Goal: Entertainment & Leisure: Consume media (video, audio)

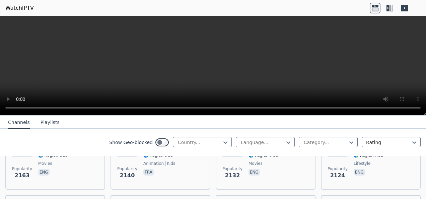
scroll to position [481, 0]
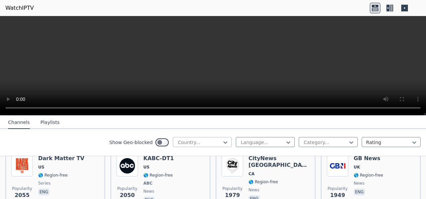
click at [216, 137] on div "Country..." at bounding box center [202, 142] width 59 height 10
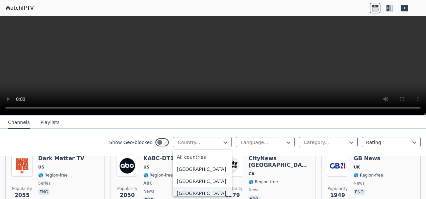
click at [221, 192] on div "[GEOGRAPHIC_DATA]" at bounding box center [202, 193] width 59 height 12
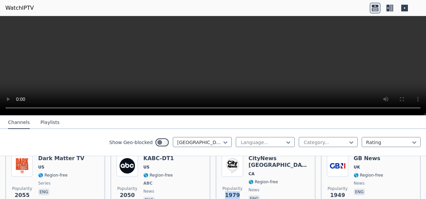
click at [222, 192] on span "Popularity 1979" at bounding box center [232, 192] width 21 height 21
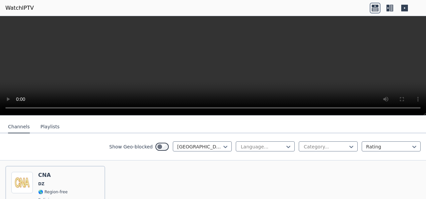
scroll to position [74, 0]
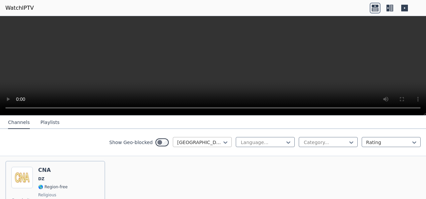
click at [205, 139] on div at bounding box center [199, 142] width 45 height 7
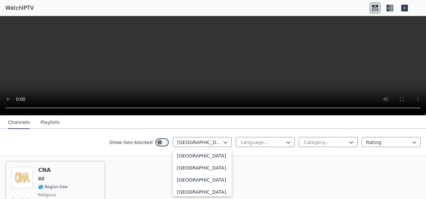
scroll to position [389, 0]
click at [210, 172] on div "[GEOGRAPHIC_DATA]" at bounding box center [202, 166] width 59 height 12
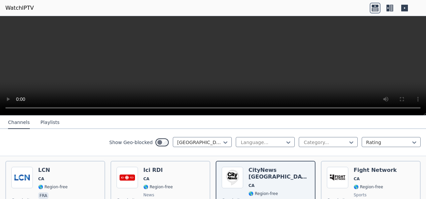
scroll to position [85, 0]
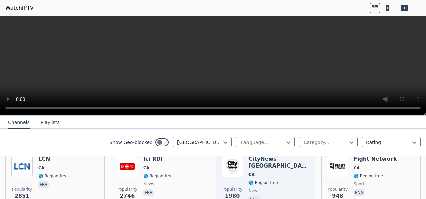
click at [177, 38] on video at bounding box center [213, 65] width 426 height 99
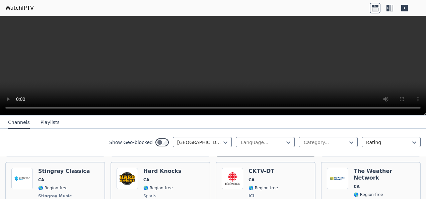
scroll to position [152, 0]
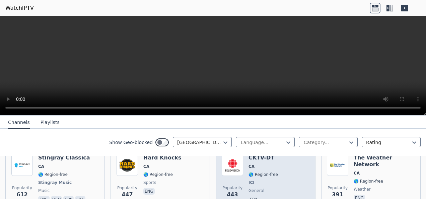
click at [227, 162] on img at bounding box center [232, 164] width 21 height 21
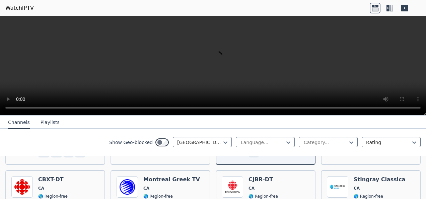
scroll to position [206, 0]
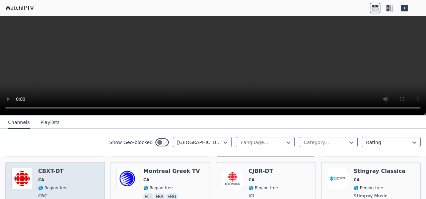
click at [41, 170] on div "CBXT-DT CA 🌎 Region-free CBC general eng" at bounding box center [52, 193] width 29 height 50
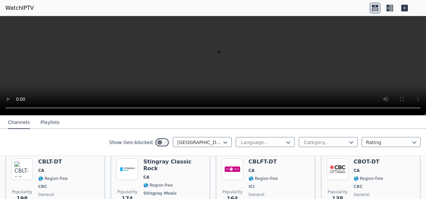
scroll to position [286, 0]
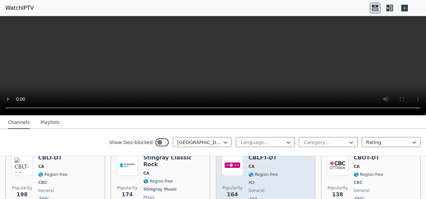
click at [272, 172] on span "🌎 Region-free" at bounding box center [263, 174] width 29 height 5
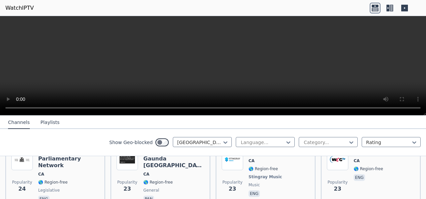
scroll to position [1701, 0]
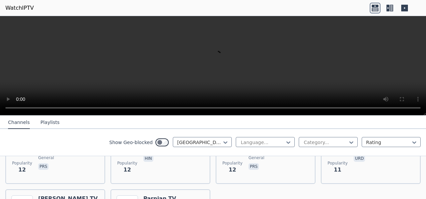
scroll to position [2091, 0]
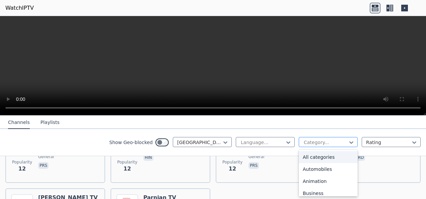
click at [338, 143] on div at bounding box center [325, 142] width 45 height 7
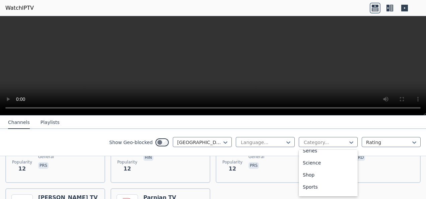
scroll to position [267, 0]
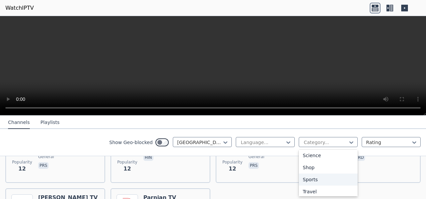
click at [340, 184] on div "Sports" at bounding box center [328, 180] width 59 height 12
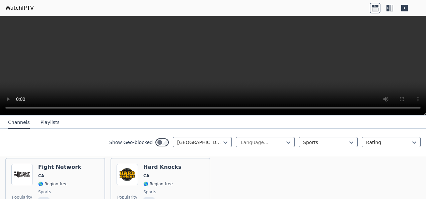
scroll to position [78, 0]
click at [207, 137] on div "[GEOGRAPHIC_DATA]" at bounding box center [202, 142] width 59 height 10
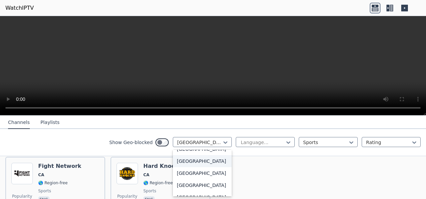
scroll to position [0, 0]
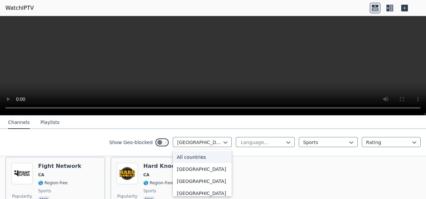
click at [205, 158] on div "All countries" at bounding box center [202, 157] width 59 height 12
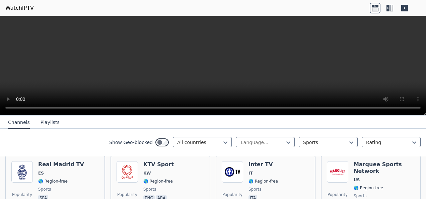
scroll to position [221, 0]
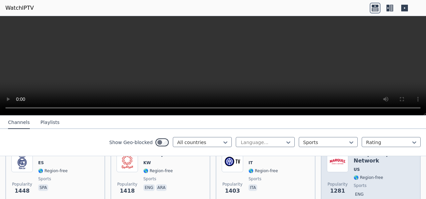
click at [330, 162] on img at bounding box center [337, 161] width 21 height 21
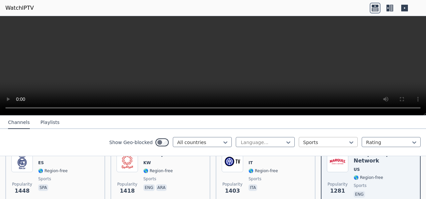
click at [339, 145] on div at bounding box center [325, 142] width 45 height 7
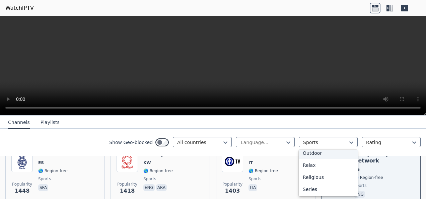
scroll to position [240, 0]
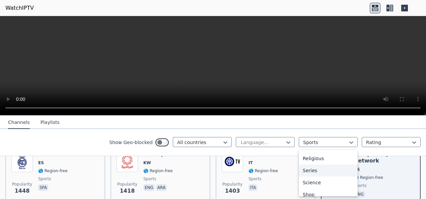
click at [341, 174] on div "Series" at bounding box center [328, 170] width 59 height 12
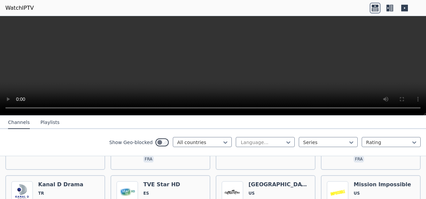
scroll to position [282, 0]
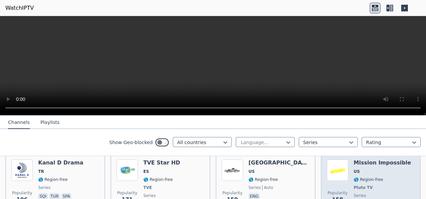
click at [343, 166] on img at bounding box center [337, 169] width 21 height 21
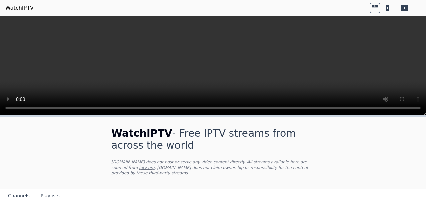
scroll to position [44, 0]
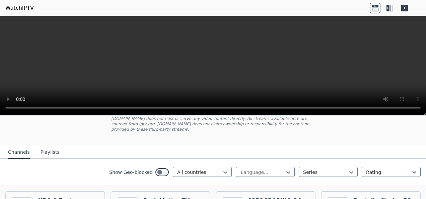
click at [51, 149] on button "Playlists" at bounding box center [50, 152] width 19 height 13
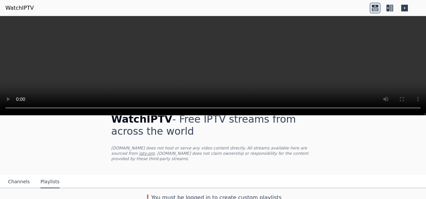
drag, startPoint x: 11, startPoint y: 177, endPoint x: 34, endPoint y: 170, distance: 24.3
click at [11, 177] on button "Channels" at bounding box center [19, 182] width 22 height 13
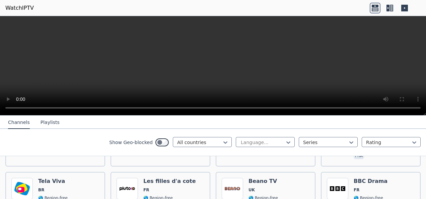
scroll to position [210, 0]
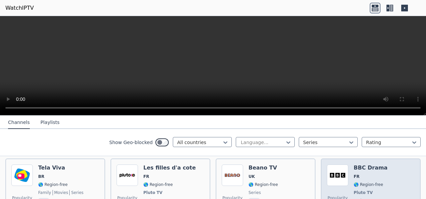
click at [331, 172] on img at bounding box center [337, 174] width 21 height 21
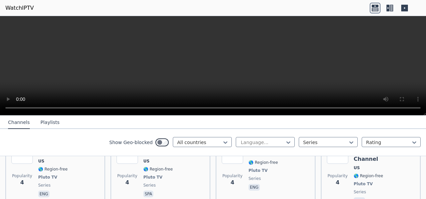
scroll to position [3895, 0]
